Goal: Information Seeking & Learning: Find specific fact

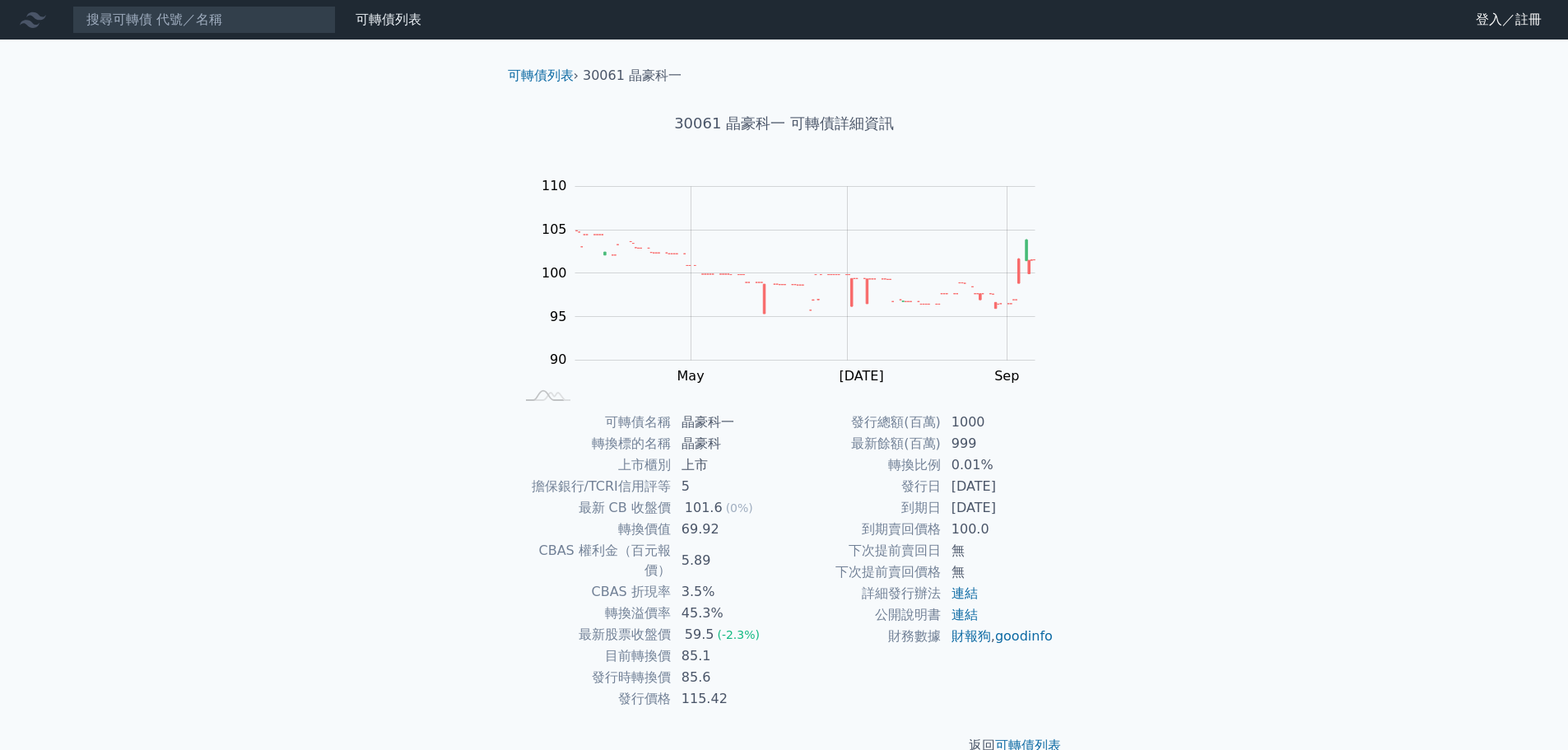
drag, startPoint x: 694, startPoint y: 637, endPoint x: 683, endPoint y: 635, distance: 11.2
click at [683, 646] on td "85.1" at bounding box center [729, 657] width 113 height 21
click at [699, 646] on td "85.1" at bounding box center [729, 657] width 113 height 21
drag, startPoint x: 699, startPoint y: 638, endPoint x: 677, endPoint y: 635, distance: 22.2
click at [677, 646] on td "85.1" at bounding box center [729, 657] width 113 height 21
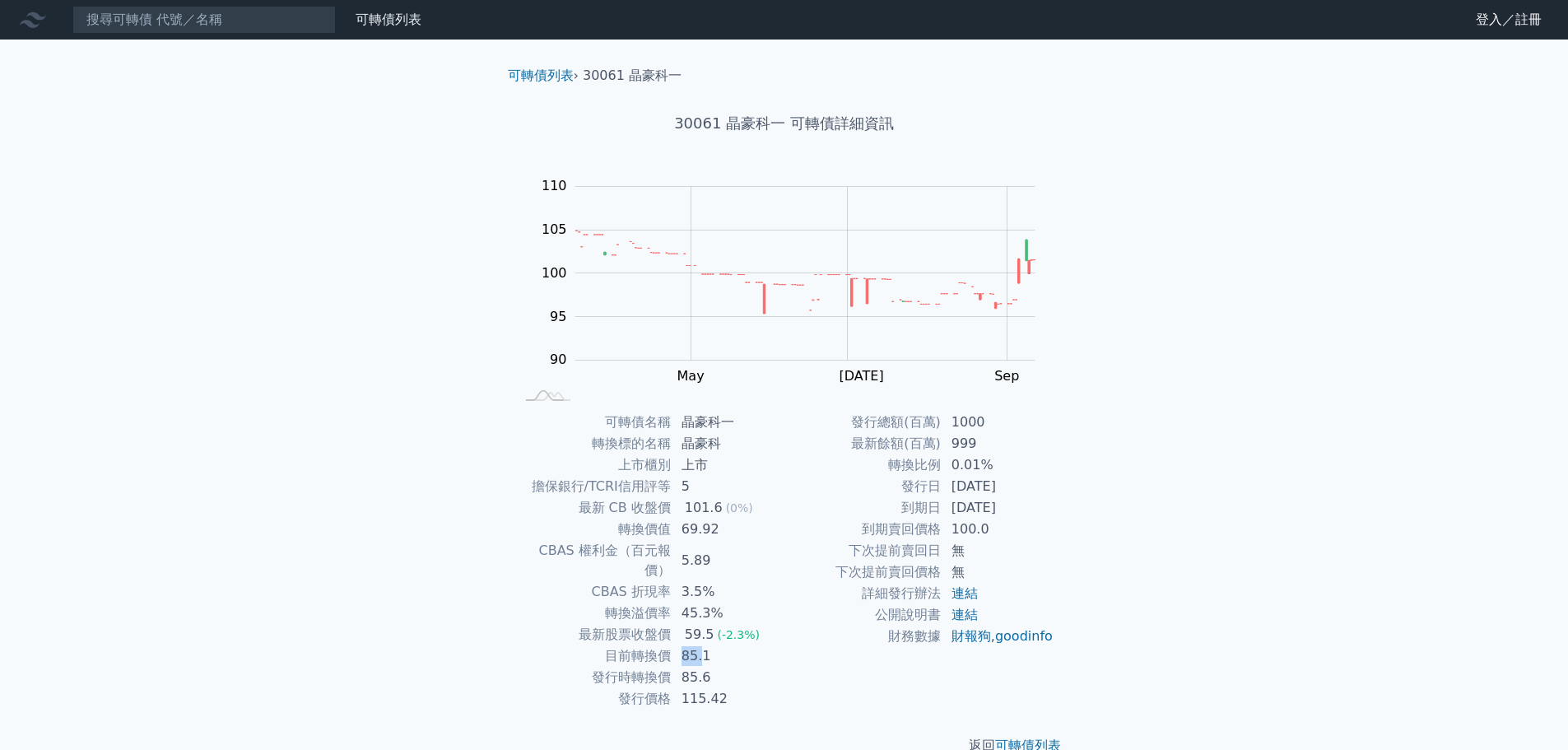
drag, startPoint x: 700, startPoint y: 635, endPoint x: 727, endPoint y: 640, distance: 27.5
click at [727, 646] on td "85.1" at bounding box center [729, 657] width 113 height 21
drag, startPoint x: 719, startPoint y: 638, endPoint x: 667, endPoint y: 629, distance: 52.8
click at [667, 646] on tr "目前轉換價 85.1" at bounding box center [650, 657] width 270 height 21
click at [717, 543] on tbody "可轉債名稱 晶豪科一 轉換標的名稱 晶豪科 上市櫃別 上市 擔保銀行/TCRI信用評等 5 最新 CB 收盤價 101.6 (0%) 轉換價值 69.92 C…" at bounding box center [650, 560] width 270 height 298
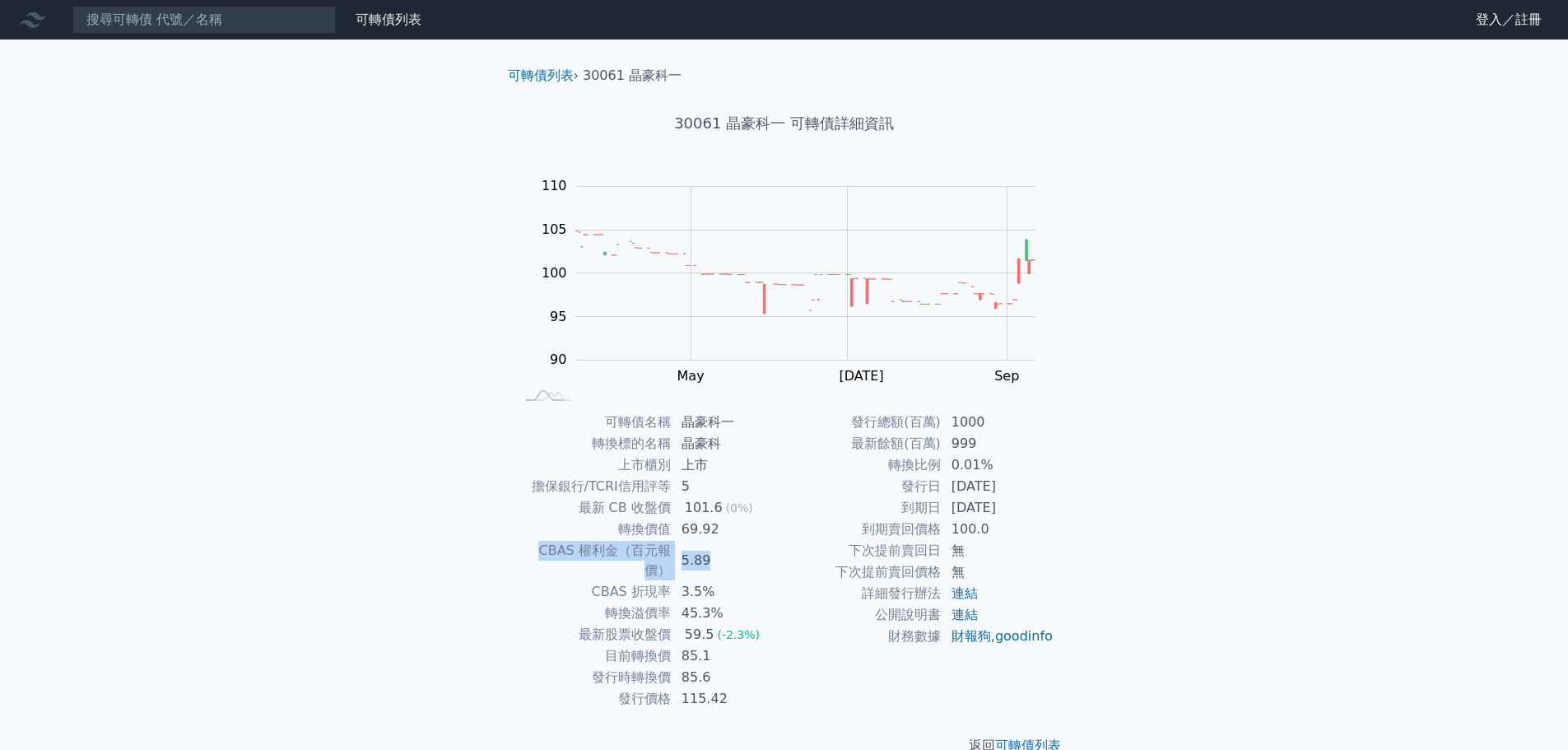
click at [716, 534] on td "69.92" at bounding box center [729, 529] width 113 height 21
click at [716, 528] on td "69.92" at bounding box center [729, 529] width 113 height 21
